Goal: Navigation & Orientation: Find specific page/section

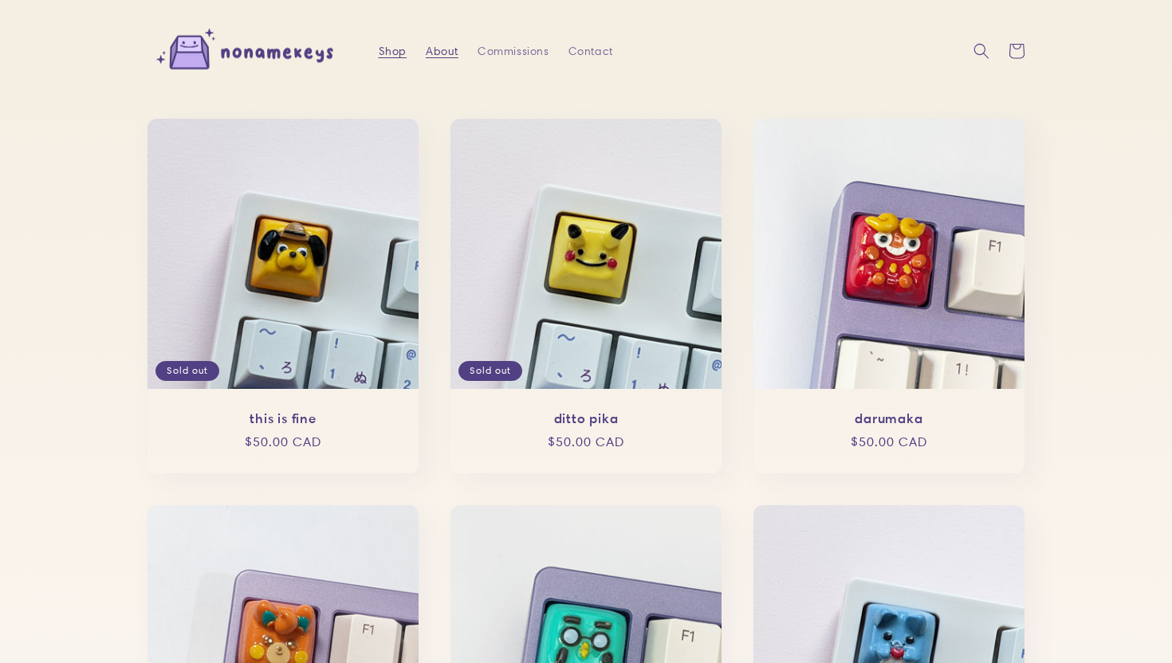
click at [459, 48] on link "About" at bounding box center [442, 50] width 52 height 33
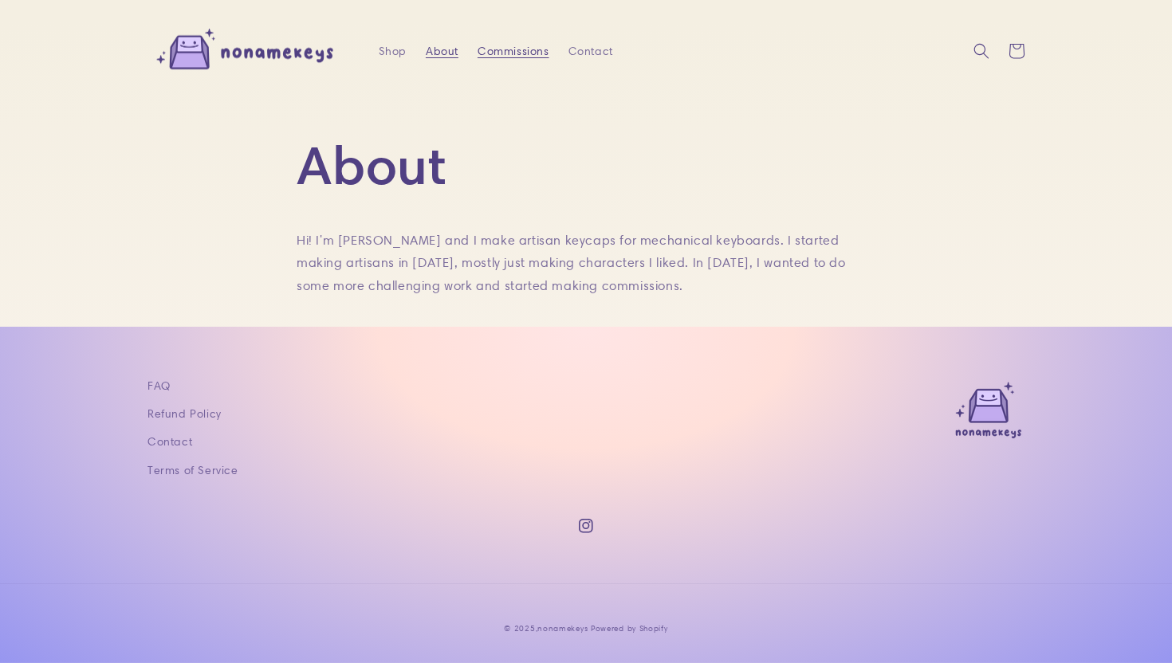
click at [502, 50] on span "Commissions" at bounding box center [514, 51] width 72 height 14
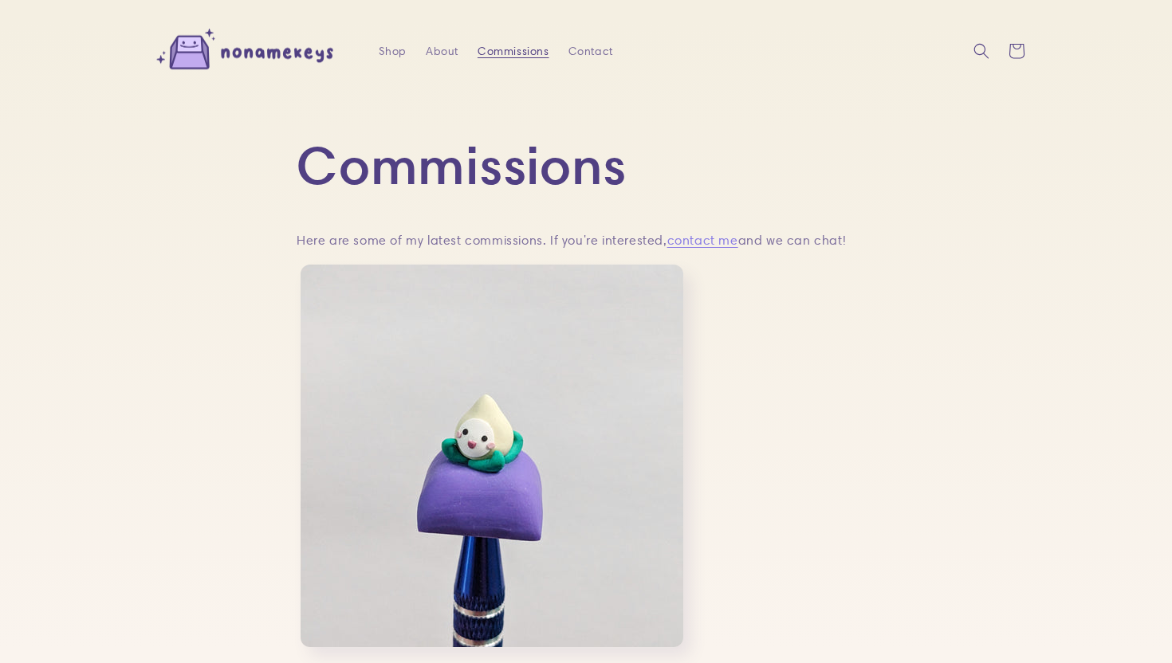
click at [572, 33] on header "Shop About Commissions Contact Instagram Shop About Commissions Contact" at bounding box center [586, 51] width 957 height 103
click at [581, 53] on span "Contact" at bounding box center [591, 51] width 45 height 14
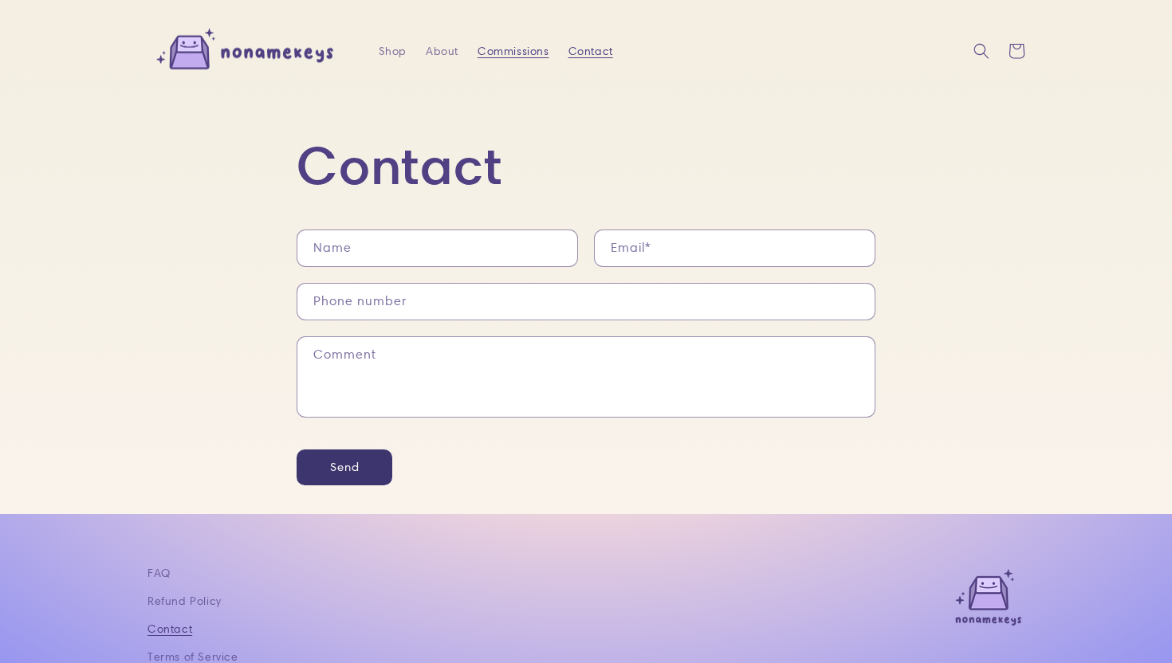
click at [513, 63] on link "Commissions" at bounding box center [513, 50] width 91 height 33
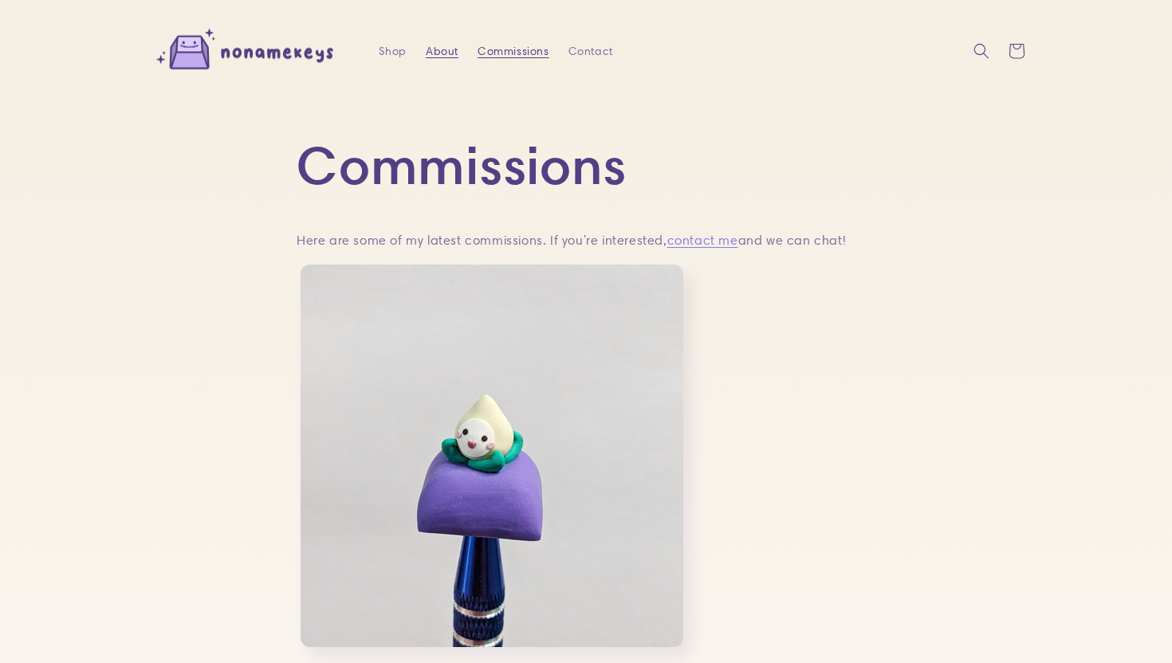
click at [448, 61] on link "About" at bounding box center [442, 50] width 52 height 33
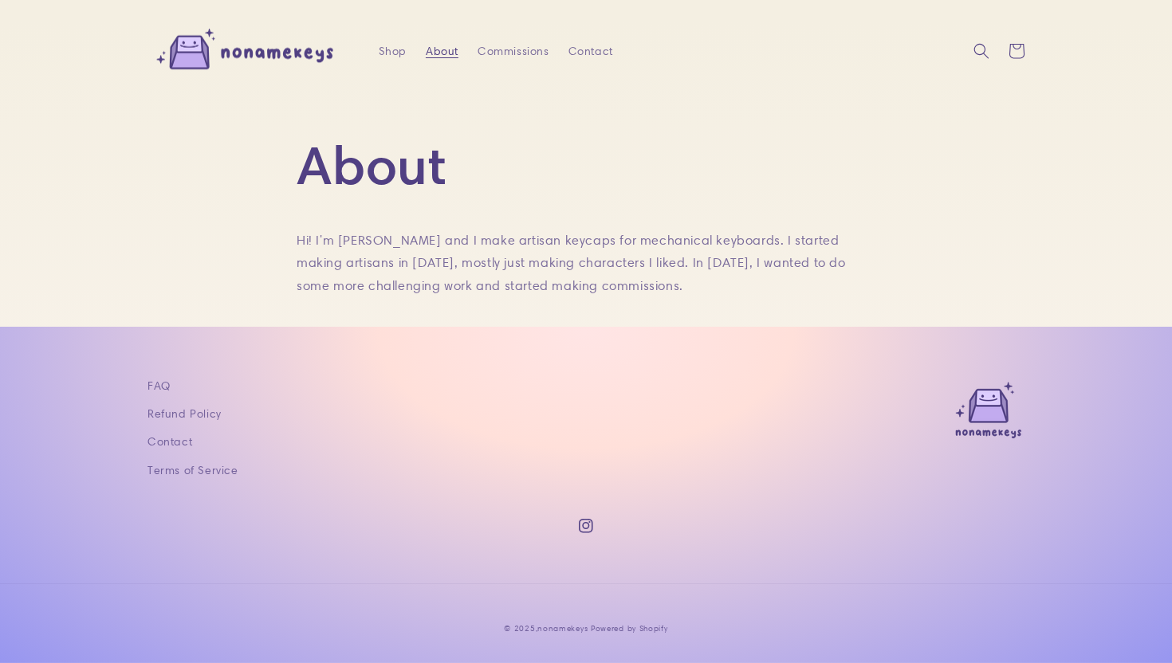
click at [404, 68] on header "Shop About Commissions Contact Instagram Shop About Commissions Contact" at bounding box center [586, 51] width 957 height 103
click at [386, 57] on span "Shop" at bounding box center [393, 51] width 28 height 14
